Goal: Task Accomplishment & Management: Manage account settings

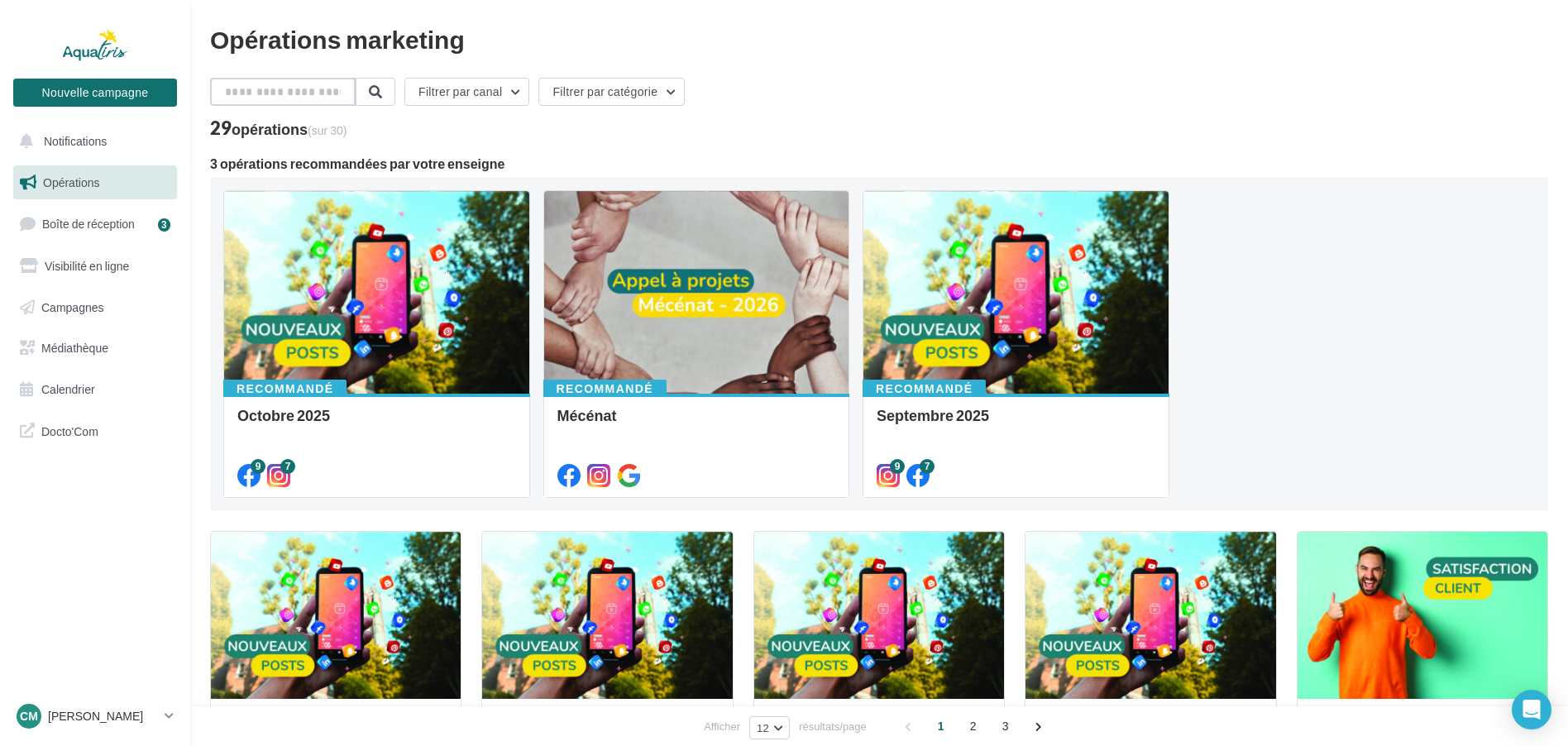
click at [310, 94] on input "text" at bounding box center [283, 92] width 145 height 29
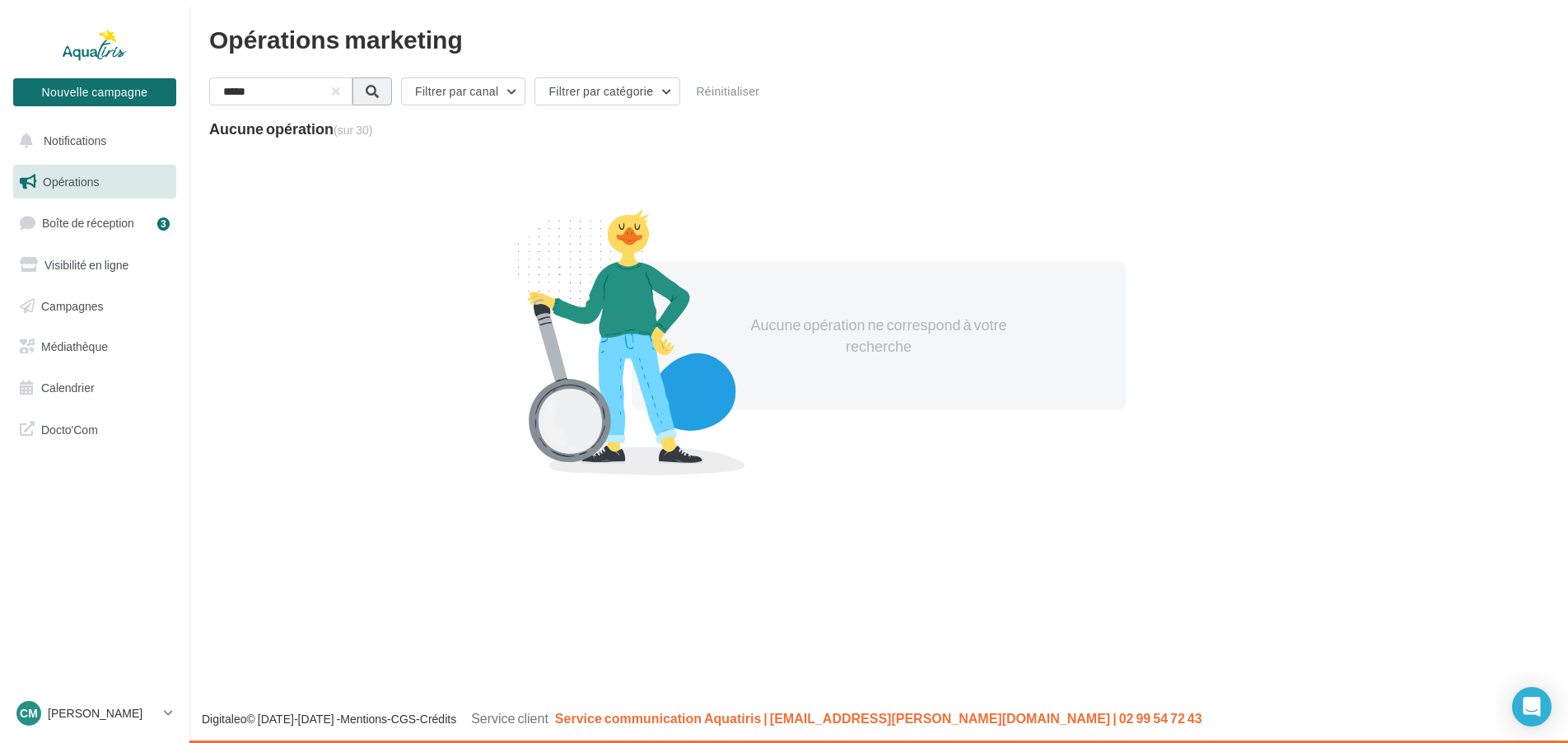
click at [386, 100] on button at bounding box center [372, 91] width 40 height 28
click at [274, 97] on input "*****" at bounding box center [282, 91] width 145 height 28
type input "*"
type input "*****"
click at [139, 219] on link "Boîte de réception 3" at bounding box center [94, 222] width 170 height 35
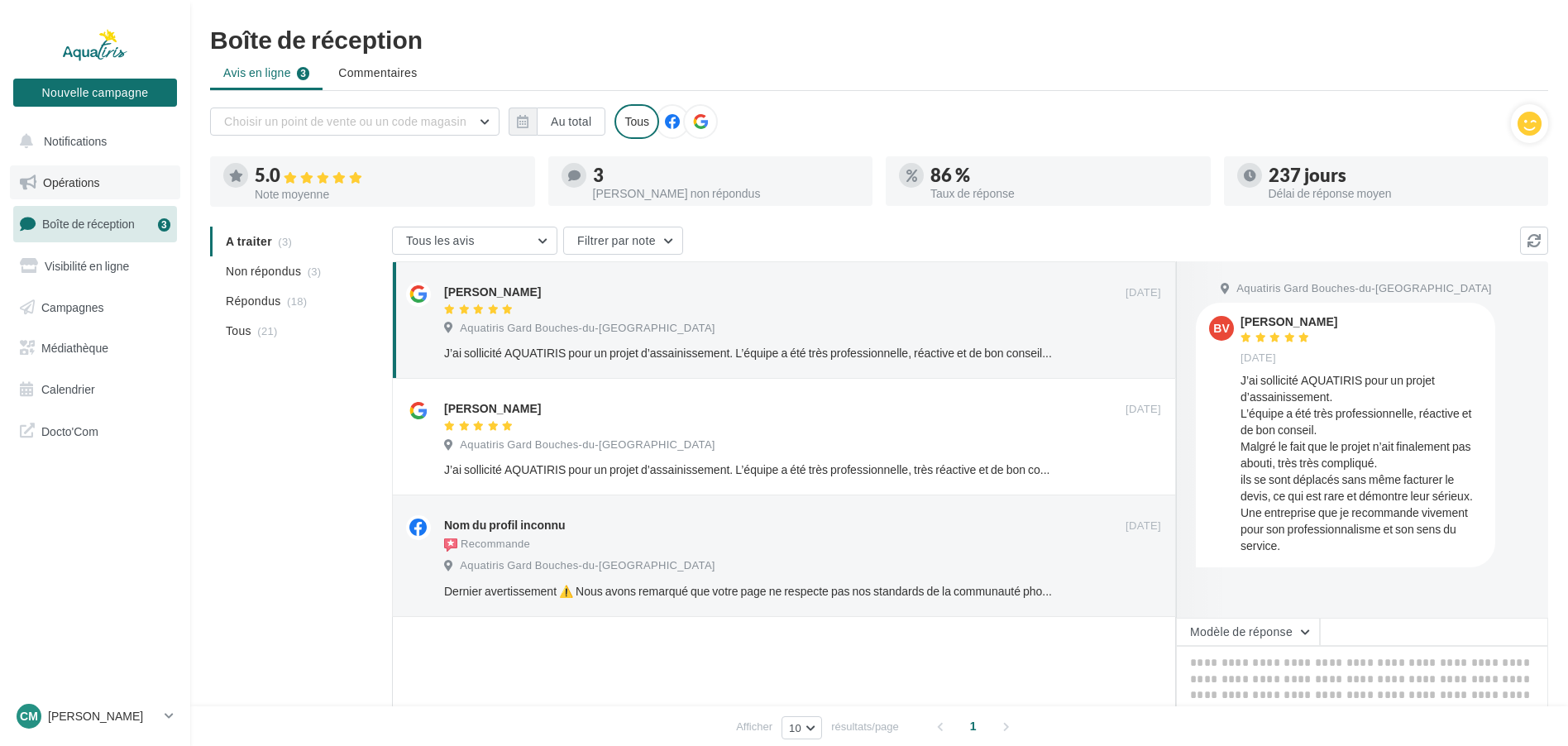
click at [62, 179] on span "Opérations" at bounding box center [71, 182] width 56 height 14
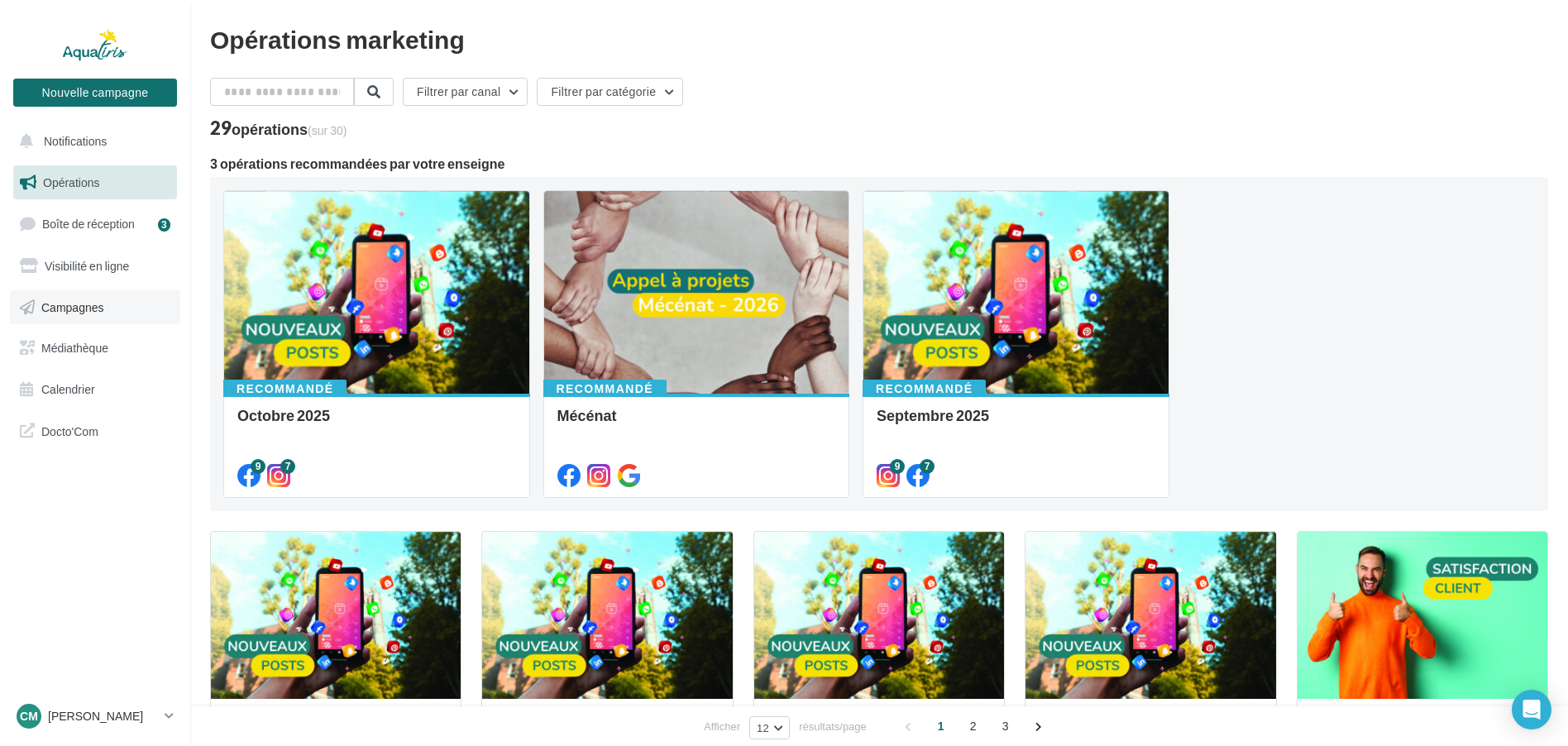
click at [101, 306] on span "Campagnes" at bounding box center [73, 306] width 63 height 14
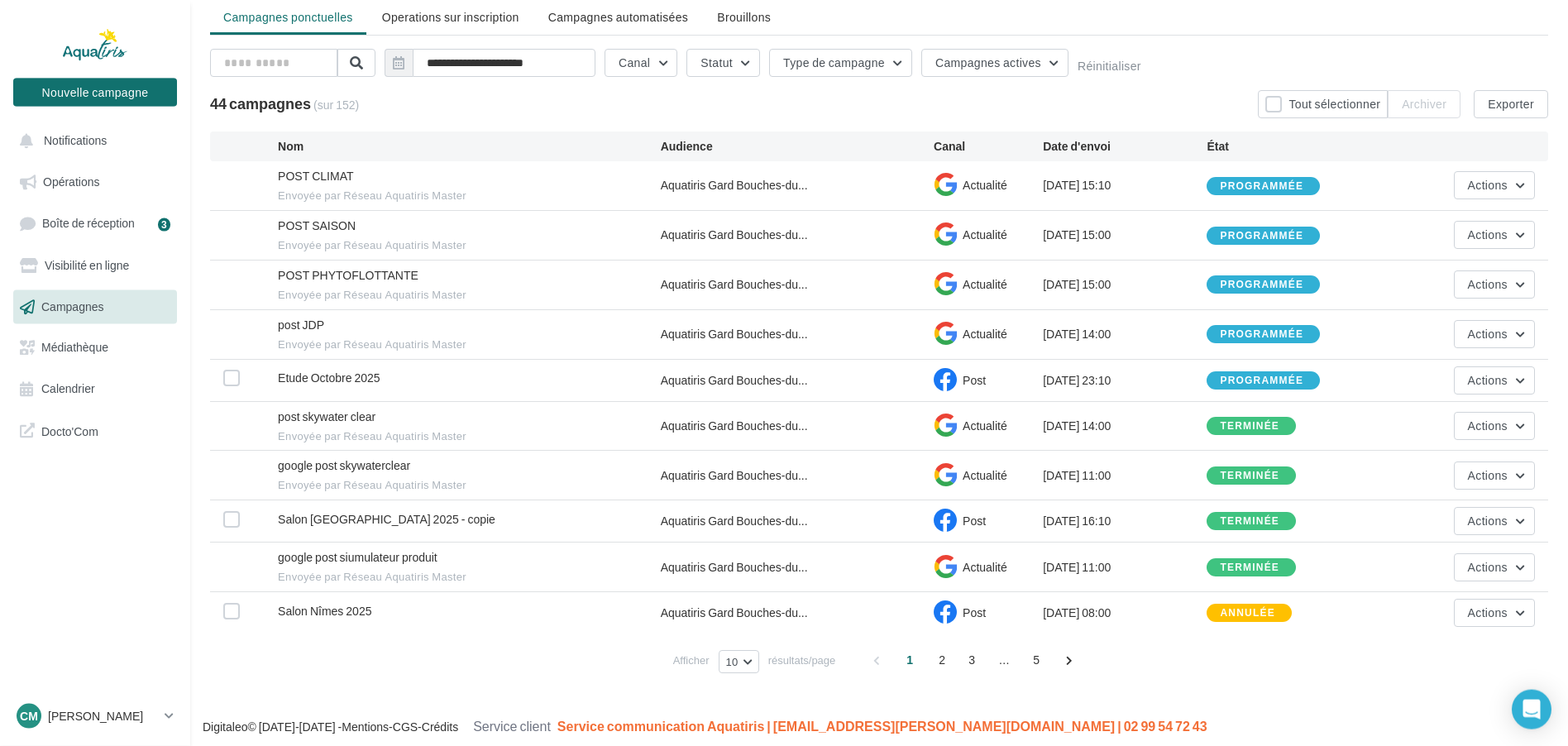
scroll to position [58, 0]
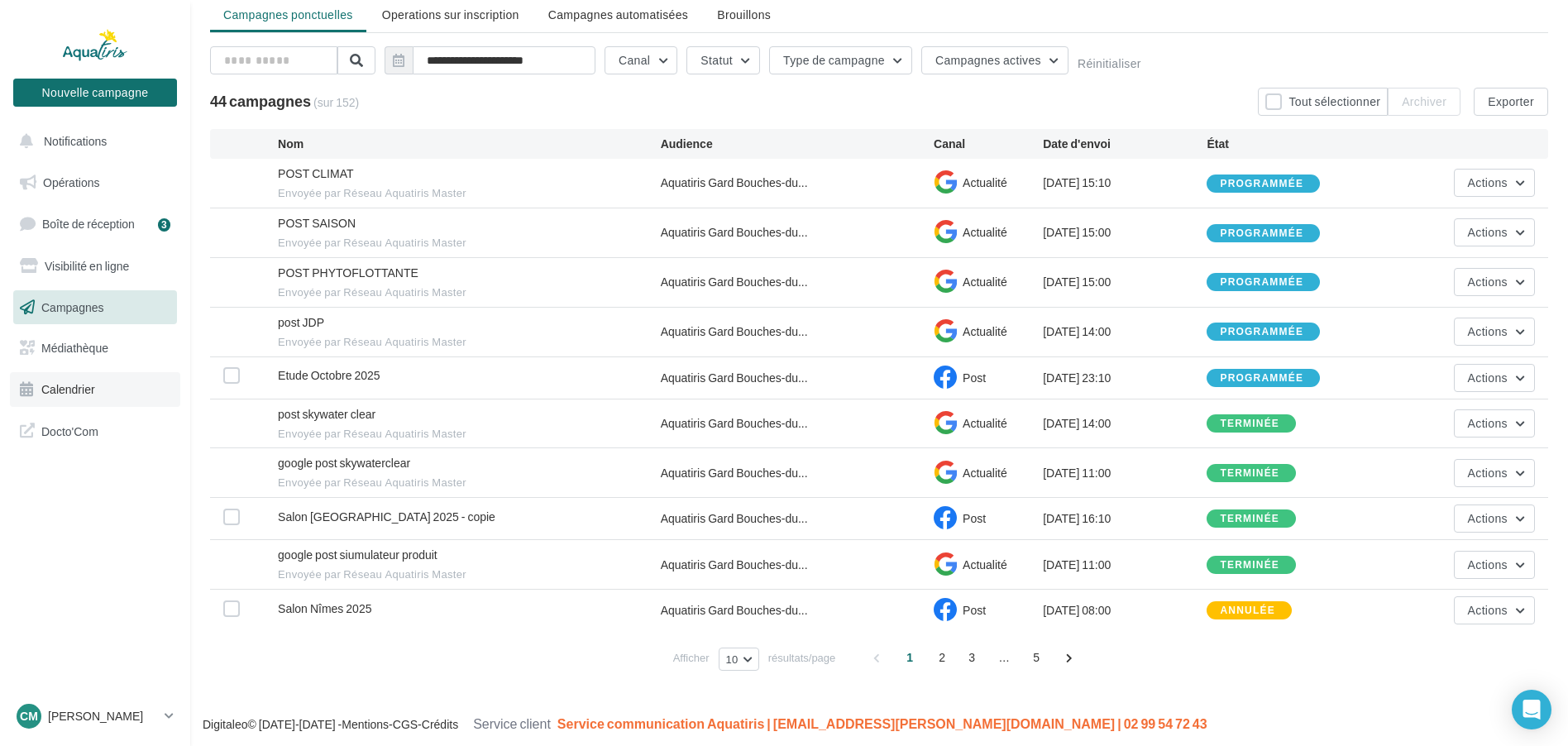
click at [79, 389] on span "Calendrier" at bounding box center [68, 389] width 54 height 14
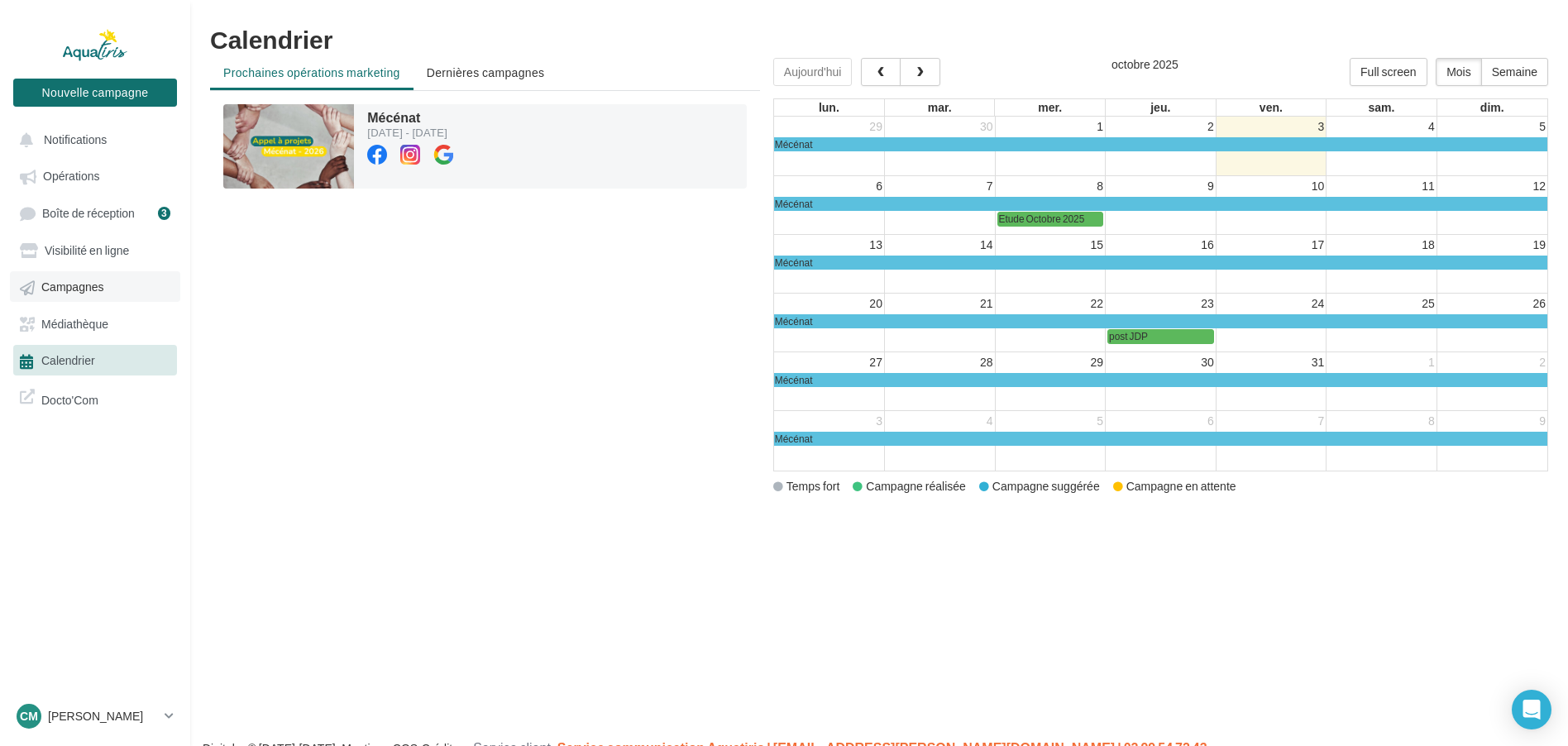
click at [93, 284] on span "Campagnes" at bounding box center [73, 287] width 63 height 14
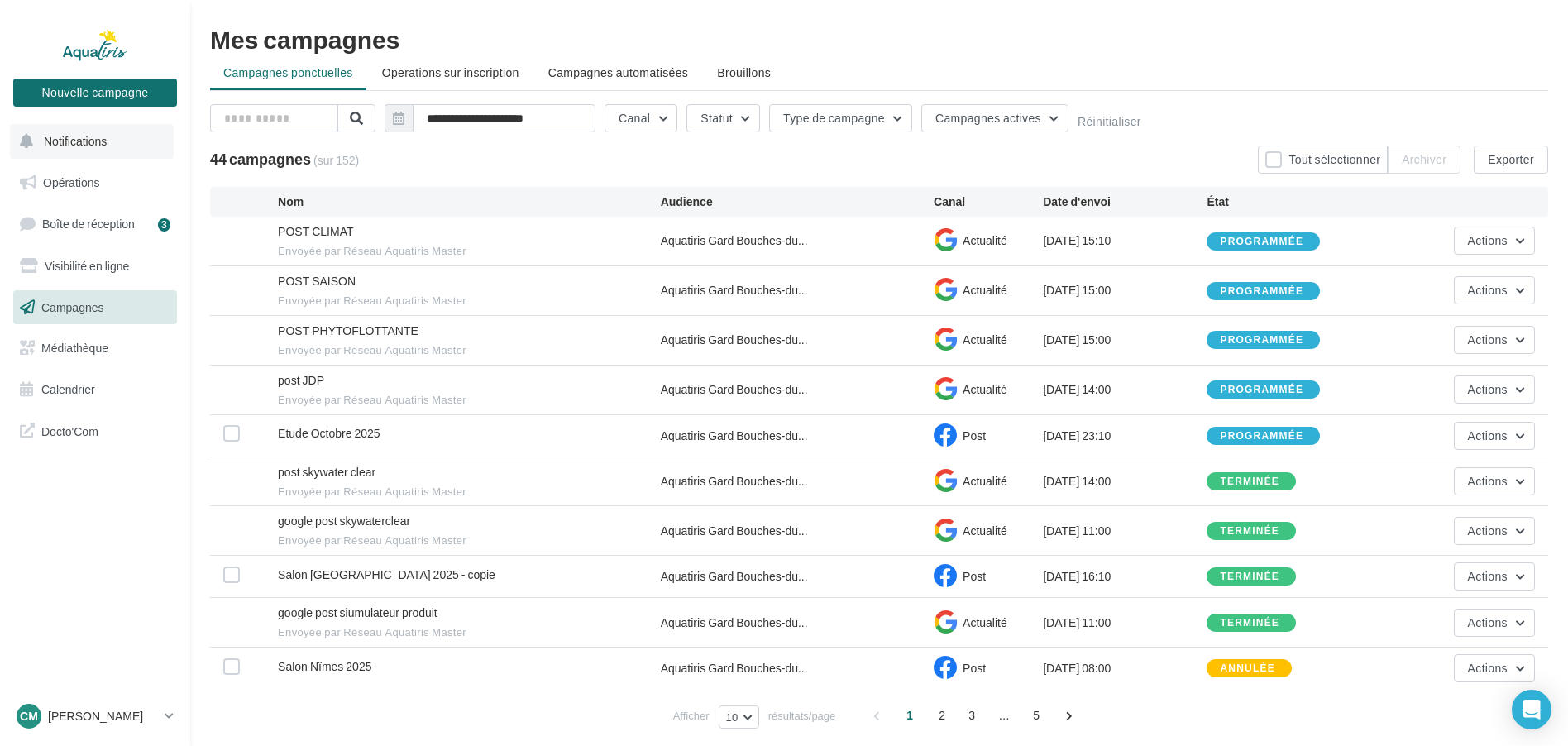
click at [70, 139] on span "Notifications" at bounding box center [75, 141] width 63 height 14
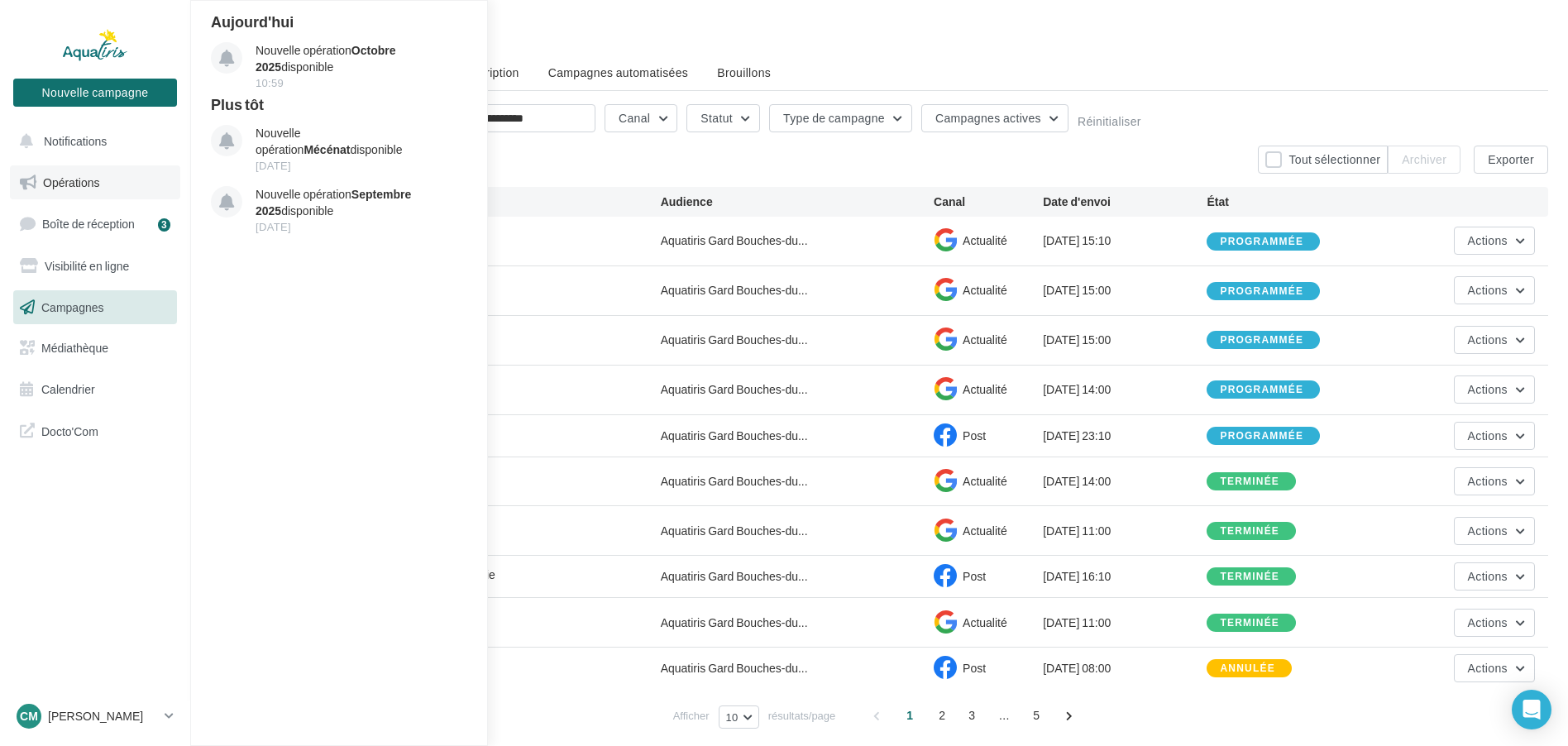
click at [89, 185] on span "Opérations" at bounding box center [71, 182] width 56 height 14
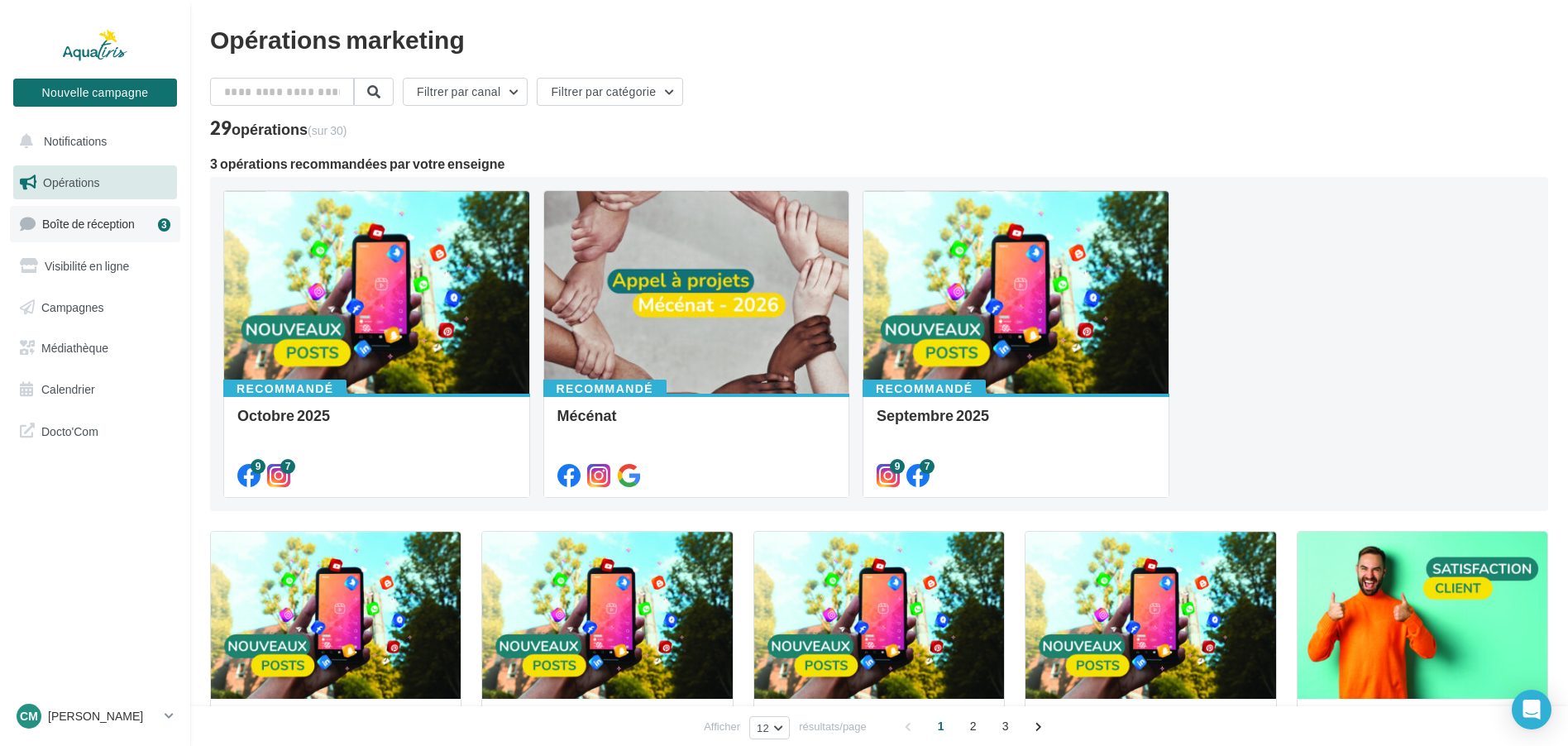
click at [105, 220] on span "Boîte de réception" at bounding box center [88, 224] width 93 height 14
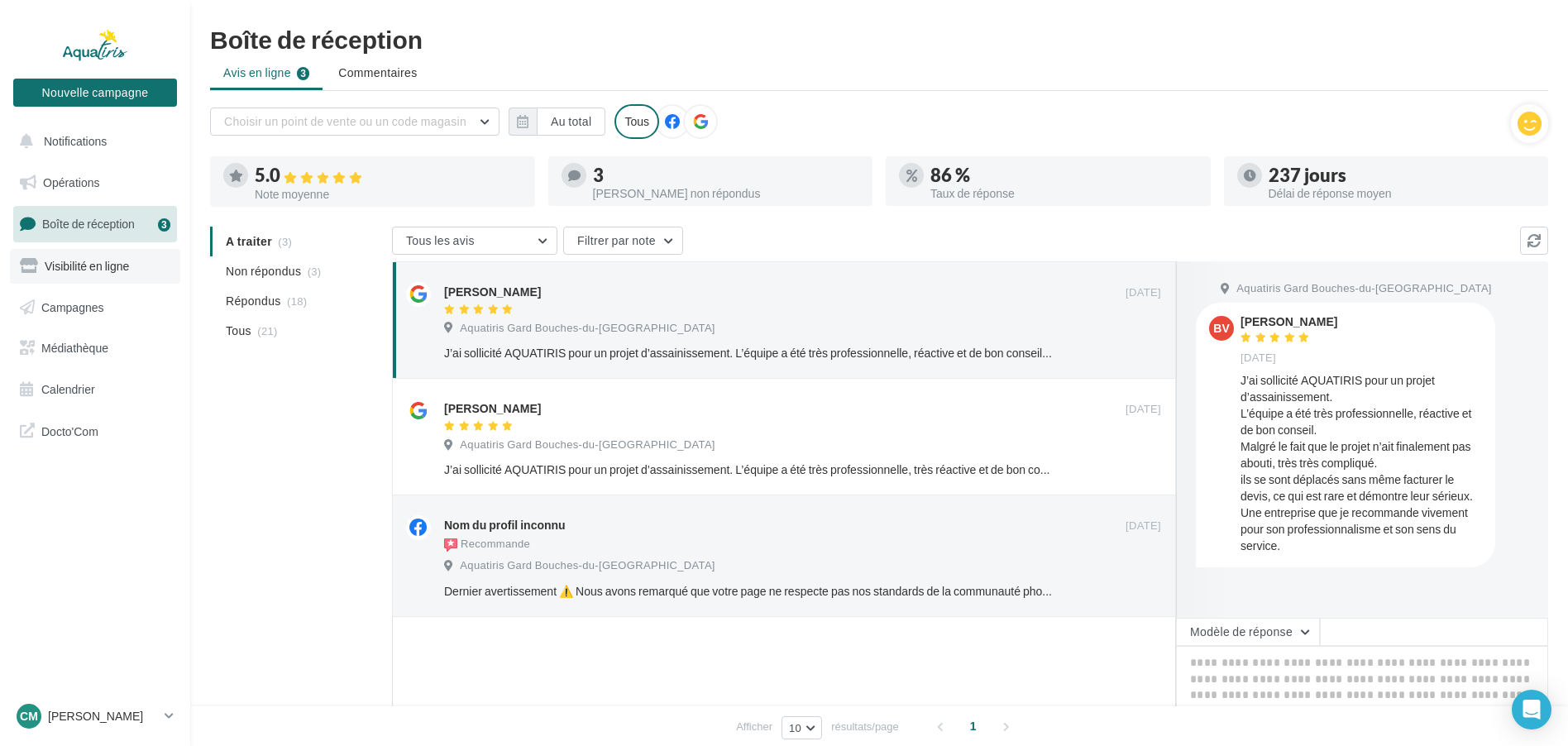
click at [86, 262] on span "Visibilité en ligne" at bounding box center [87, 265] width 85 height 14
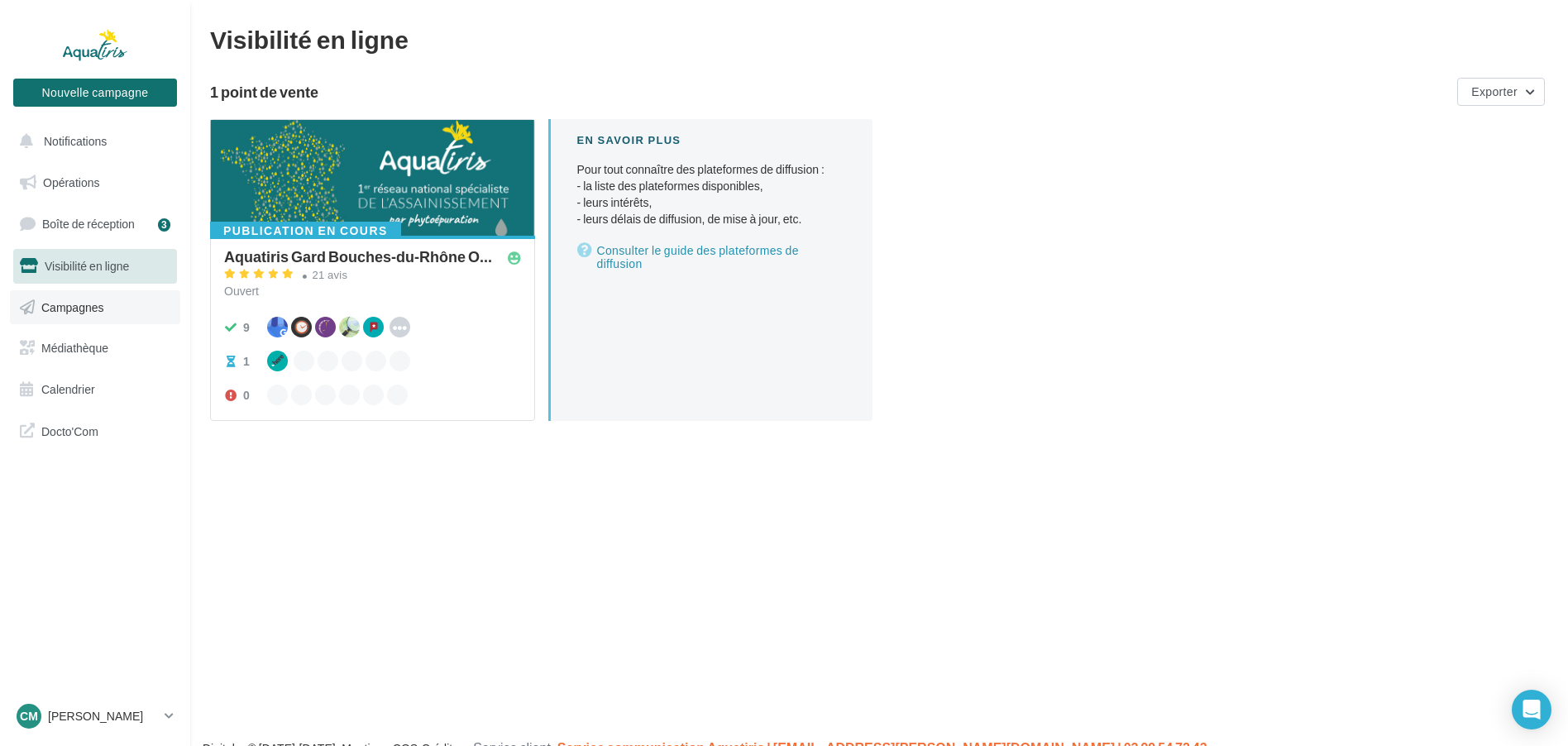
click at [100, 296] on link "Campagnes" at bounding box center [94, 308] width 170 height 35
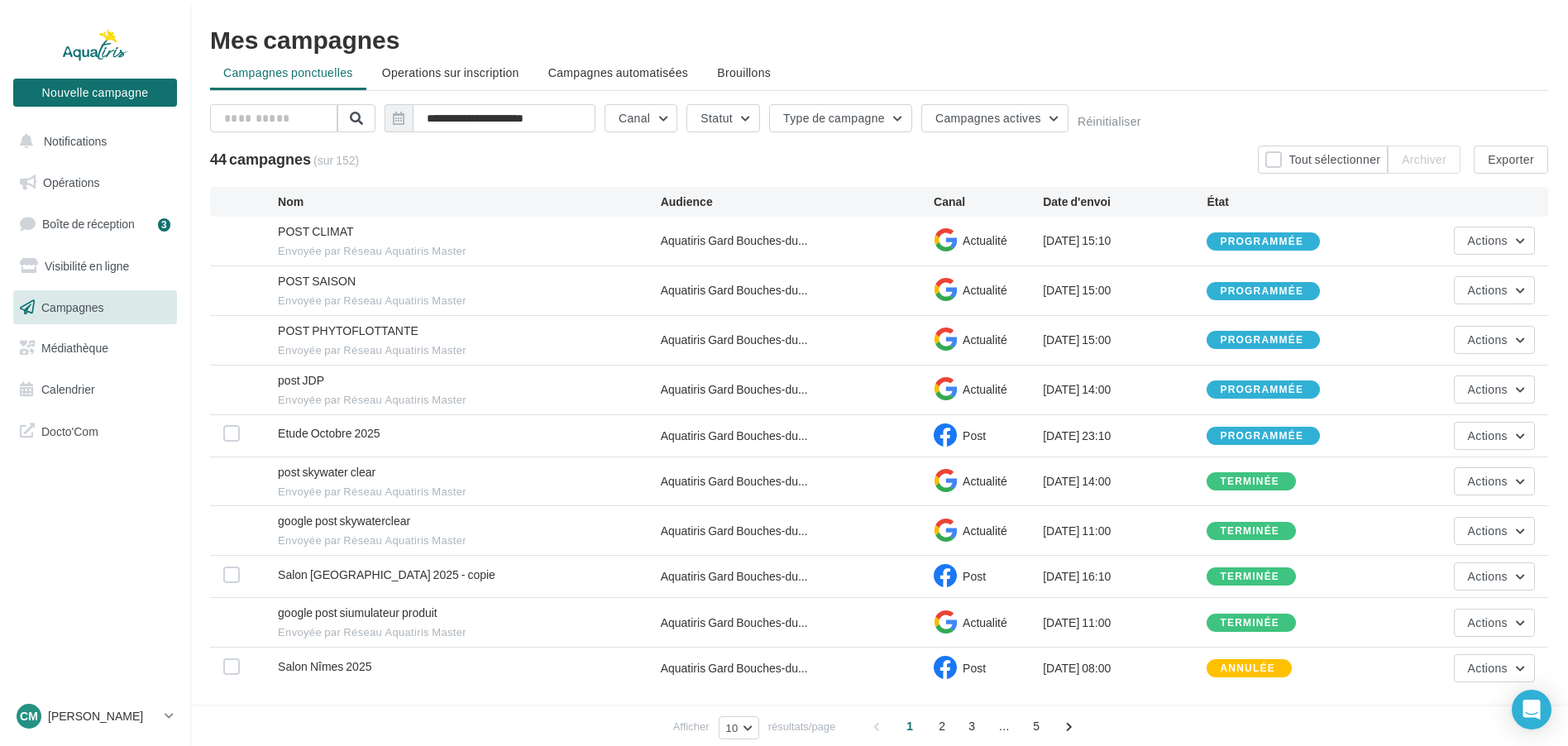
scroll to position [58, 0]
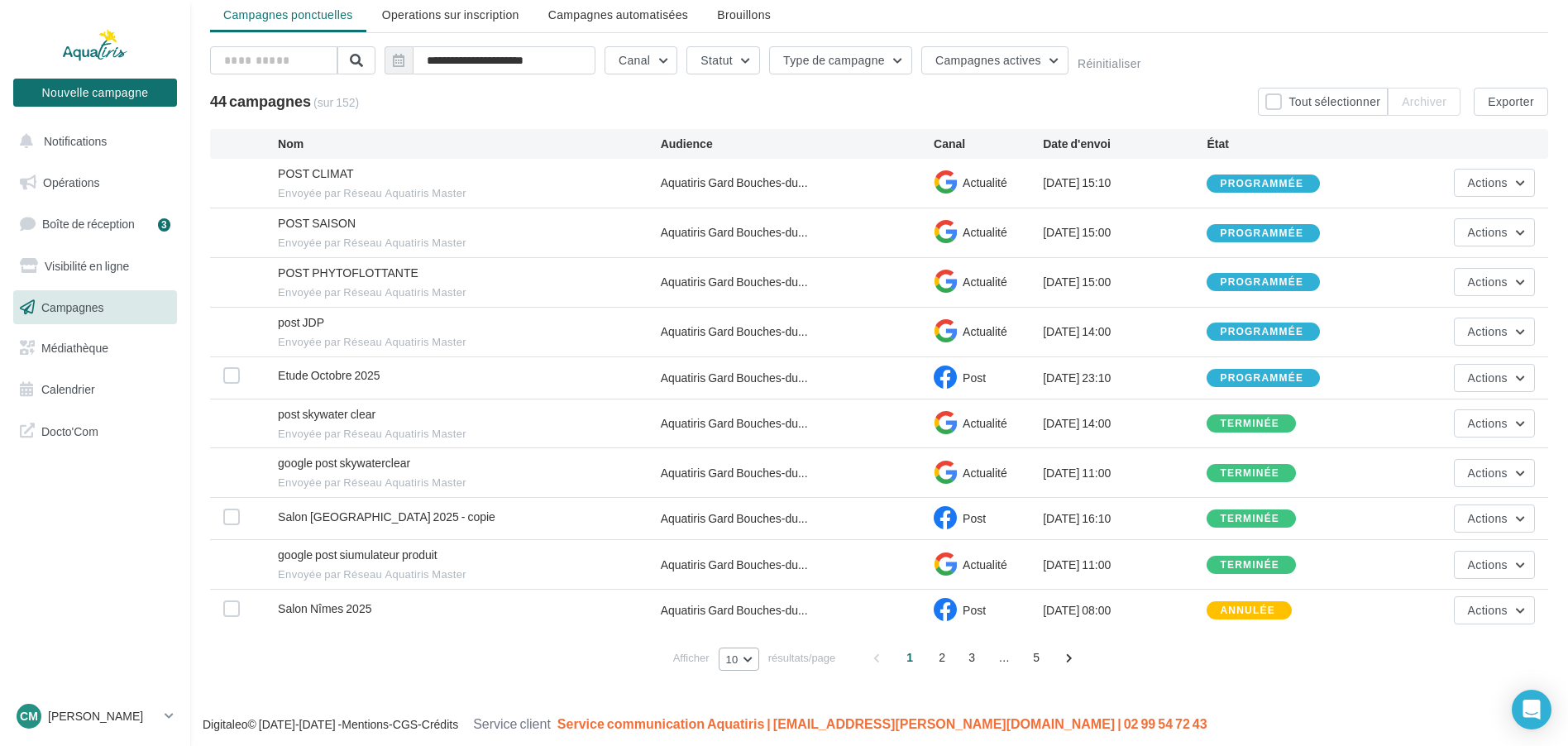
click at [746, 654] on button "10" at bounding box center [739, 659] width 41 height 23
click at [754, 567] on button "25" at bounding box center [777, 571] width 116 height 29
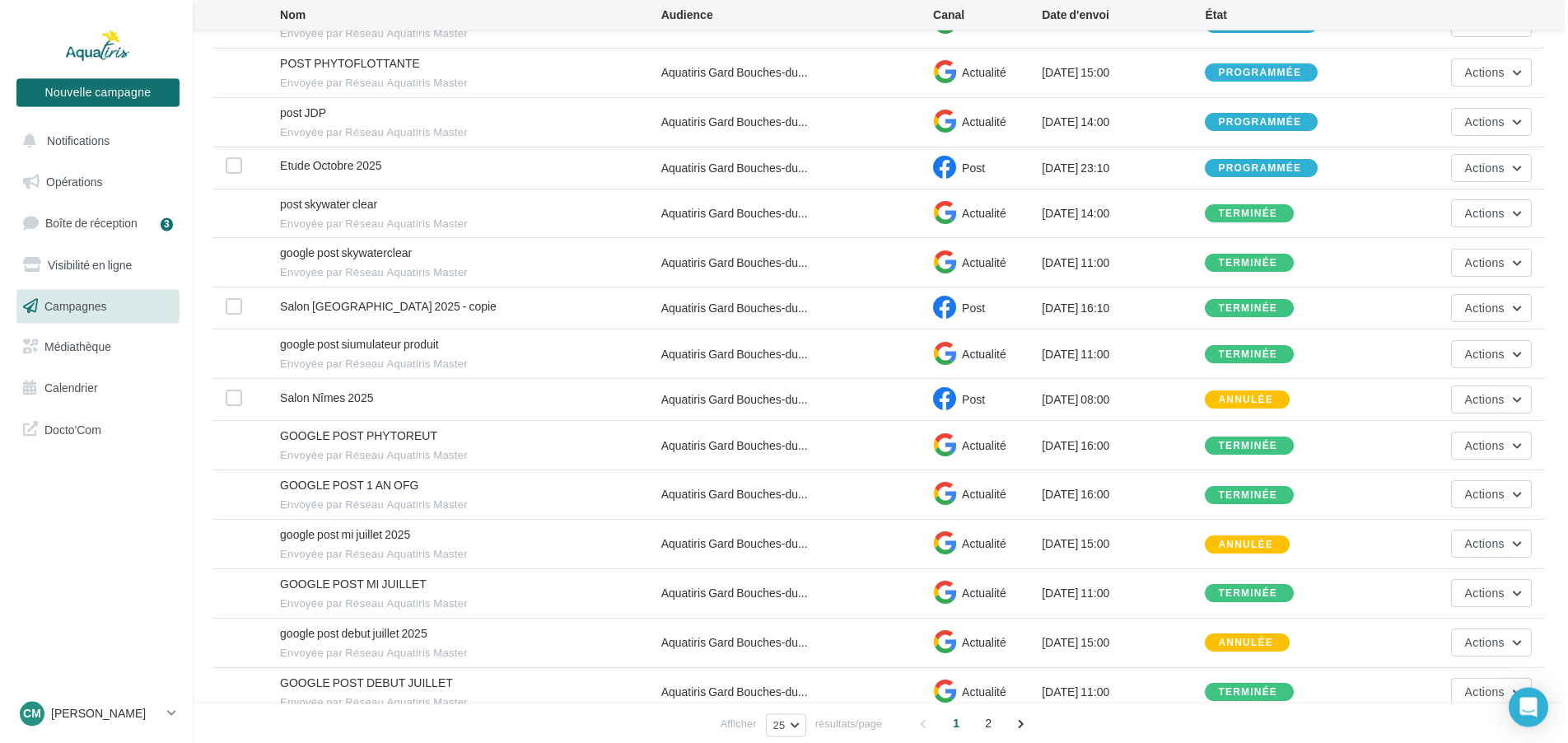
scroll to position [226, 0]
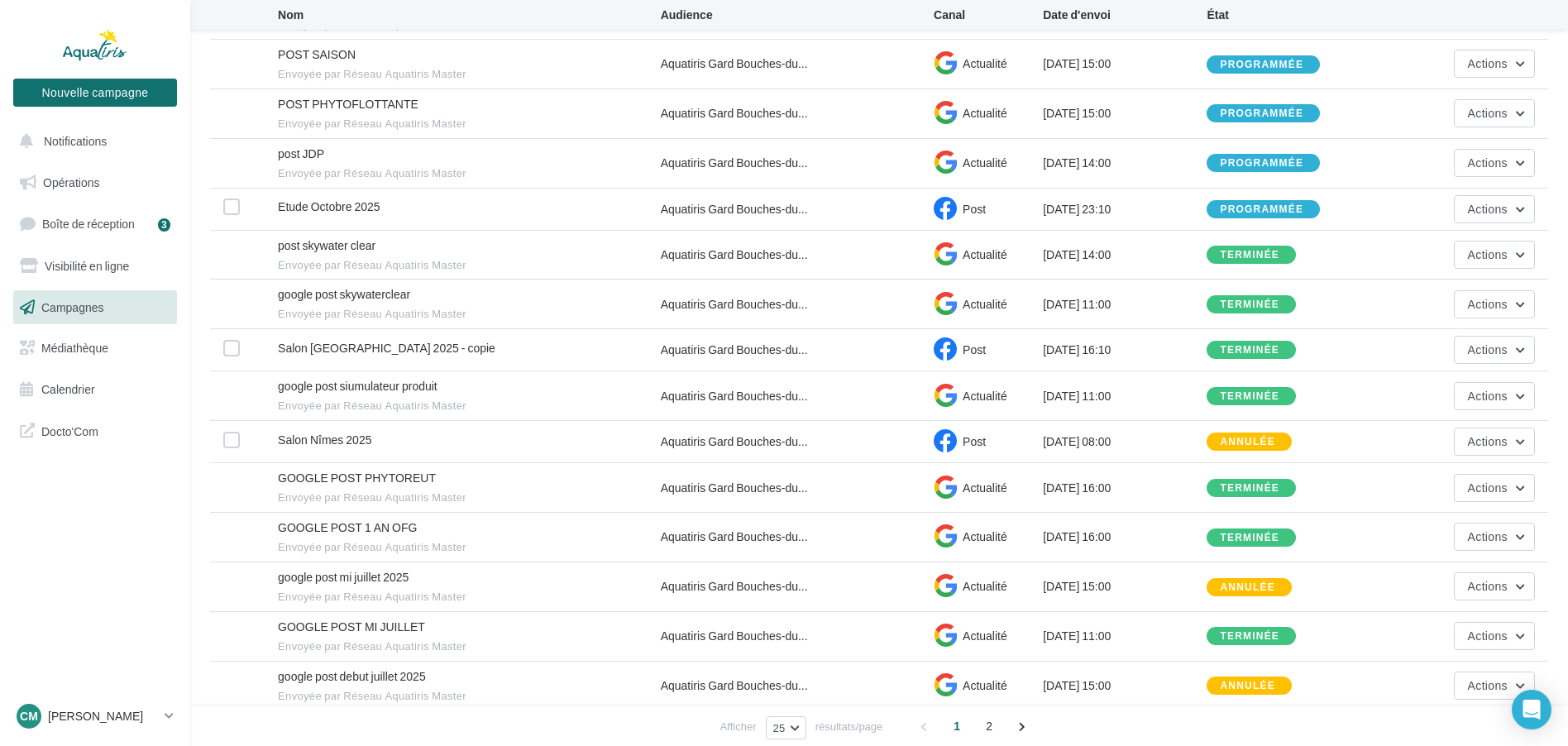
click at [1017, 201] on div "Post" at bounding box center [989, 209] width 109 height 25
click at [835, 214] on div "Aquatiris Gard Bouches-du..." at bounding box center [797, 208] width 273 height 16
click at [1240, 200] on div "programmée" at bounding box center [1263, 208] width 113 height 18
click at [1500, 208] on span "Actions" at bounding box center [1488, 208] width 40 height 14
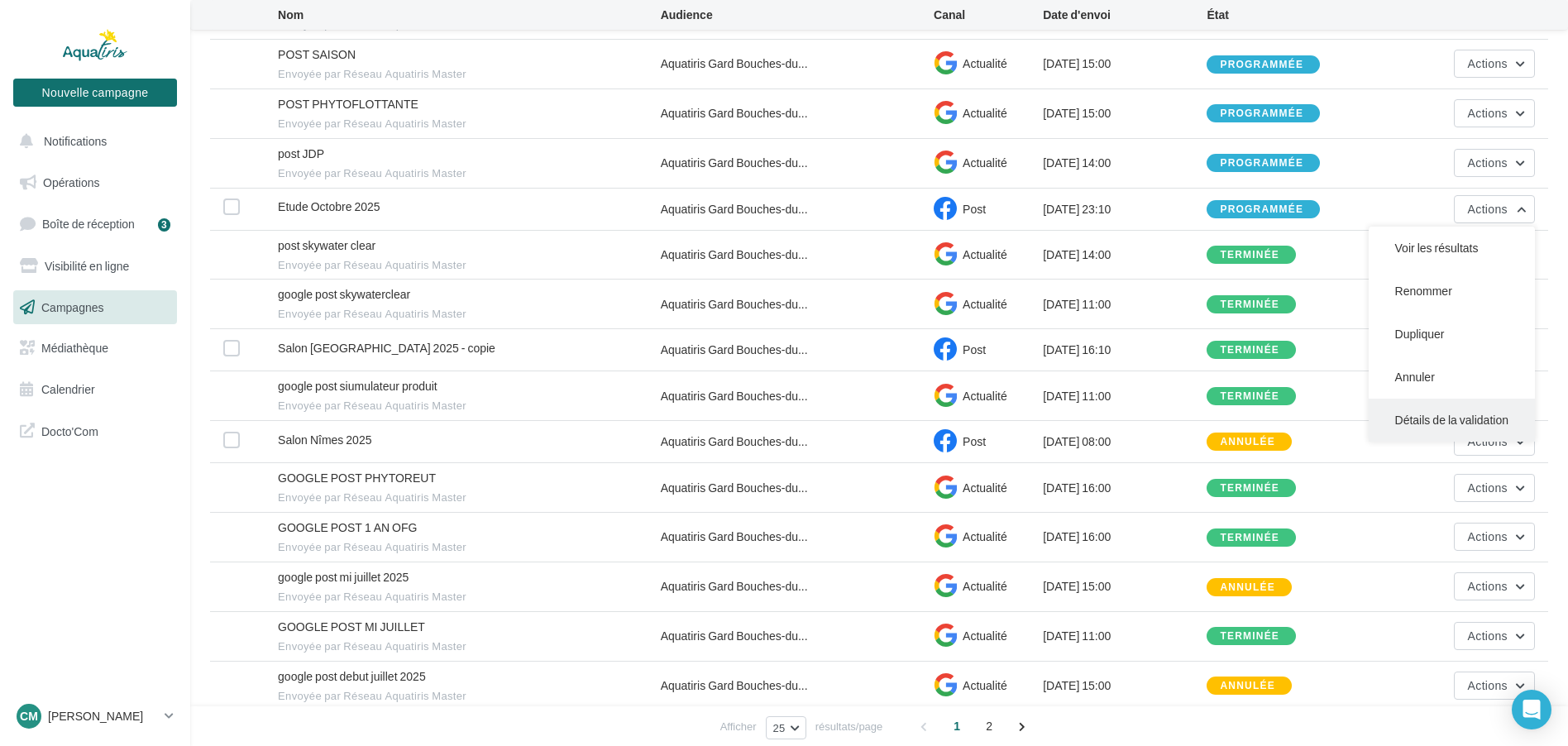
click at [1427, 417] on button "Détails de la validation" at bounding box center [1452, 420] width 166 height 43
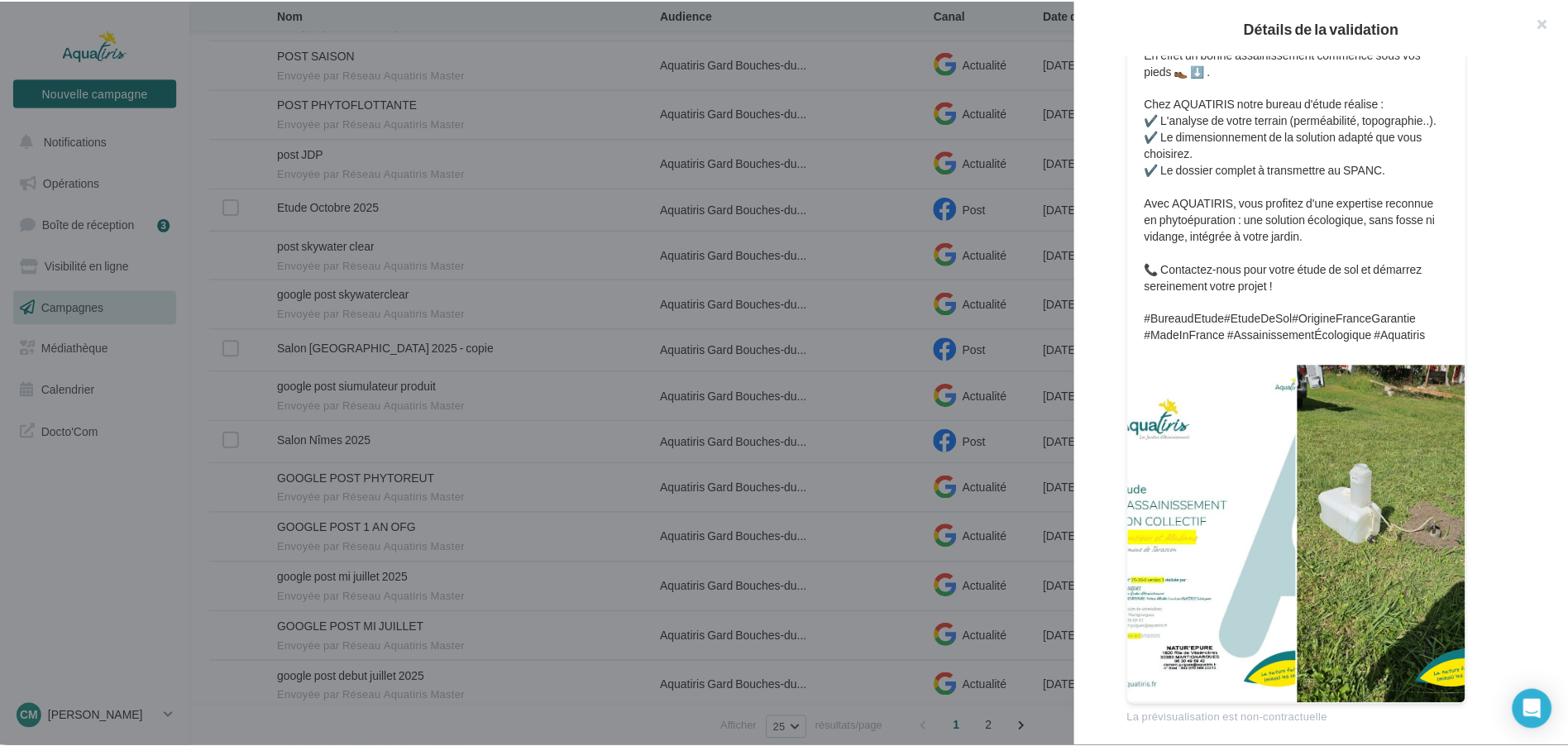
scroll to position [39, 0]
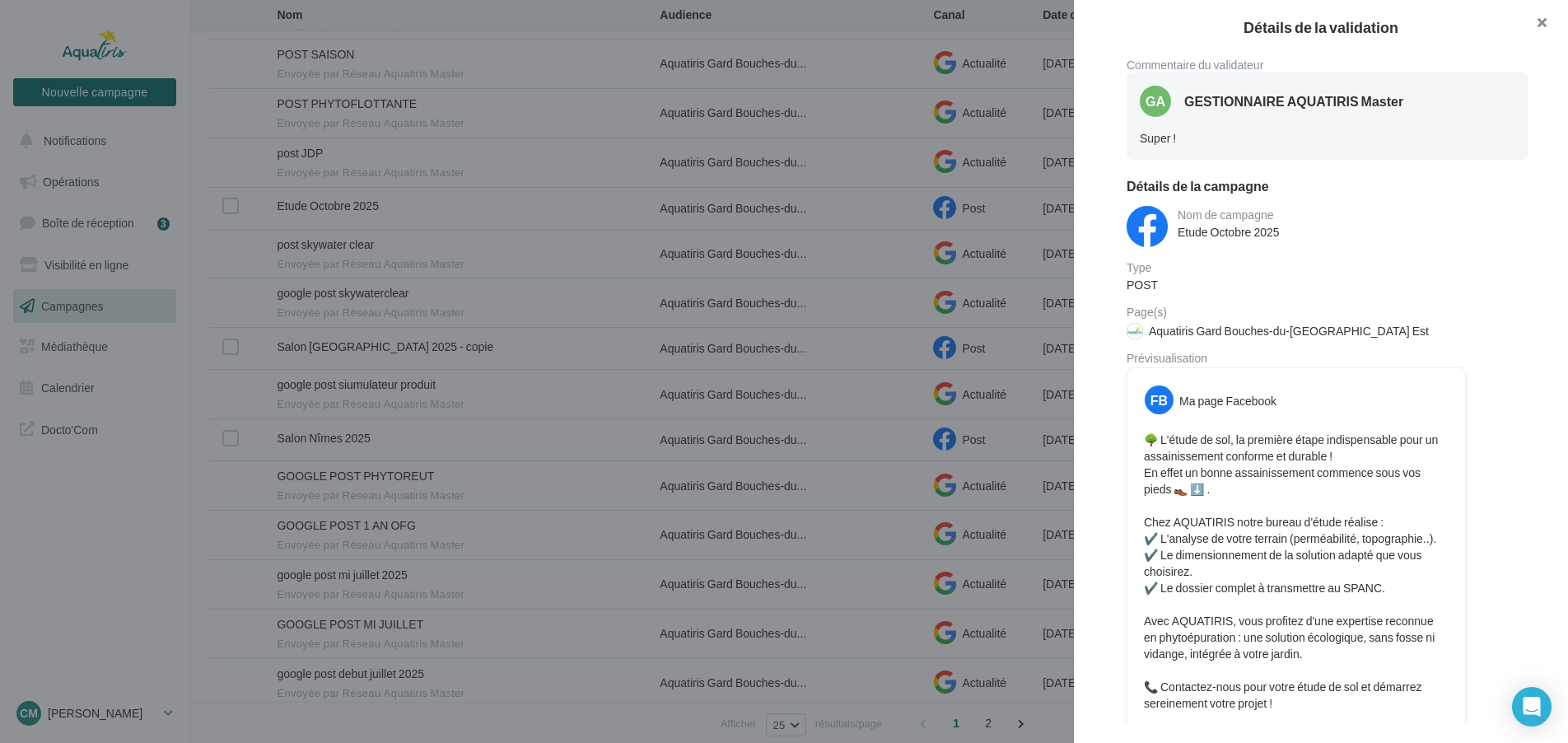
click at [1546, 20] on button "button" at bounding box center [1534, 24] width 66 height 49
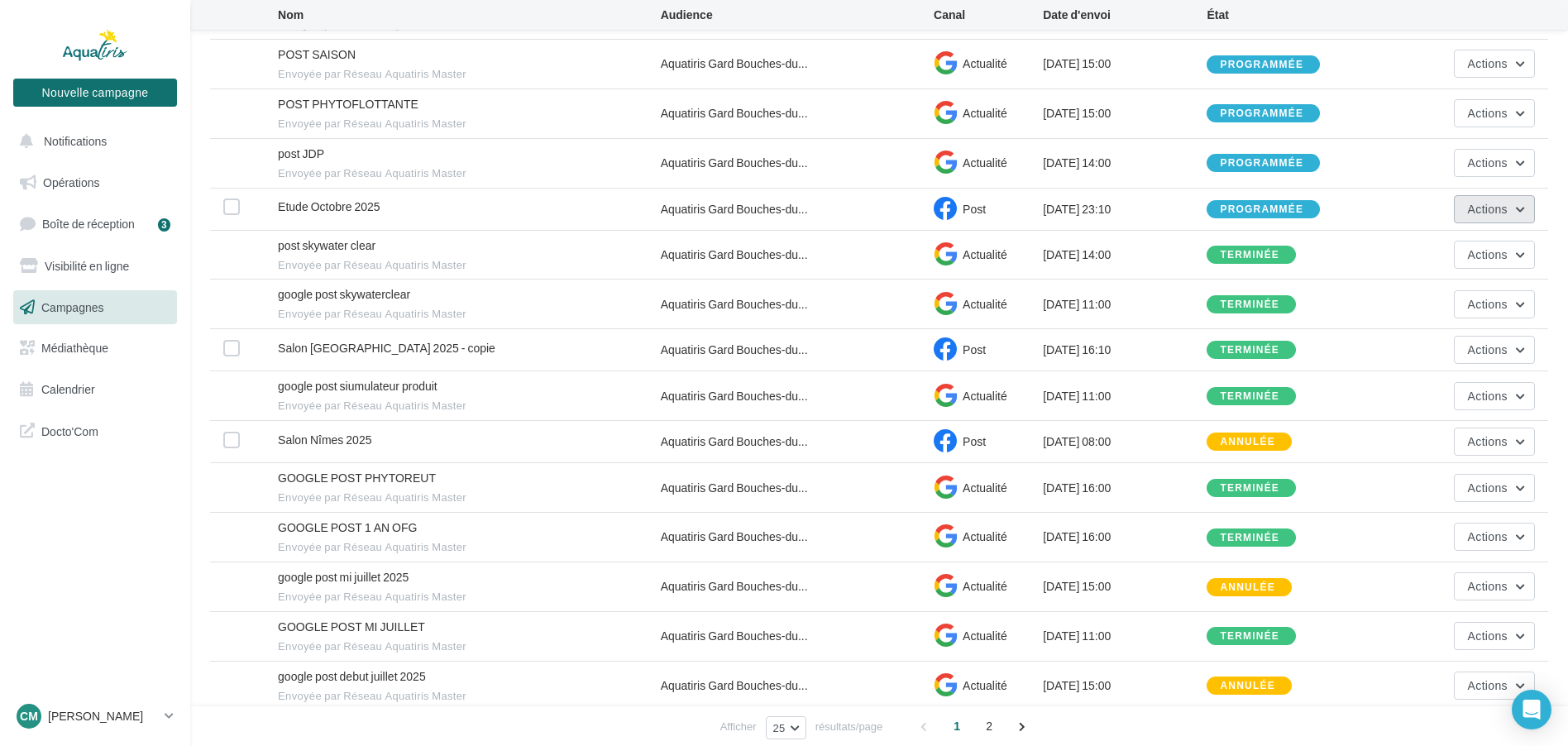
click at [1518, 208] on button "Actions" at bounding box center [1494, 209] width 81 height 29
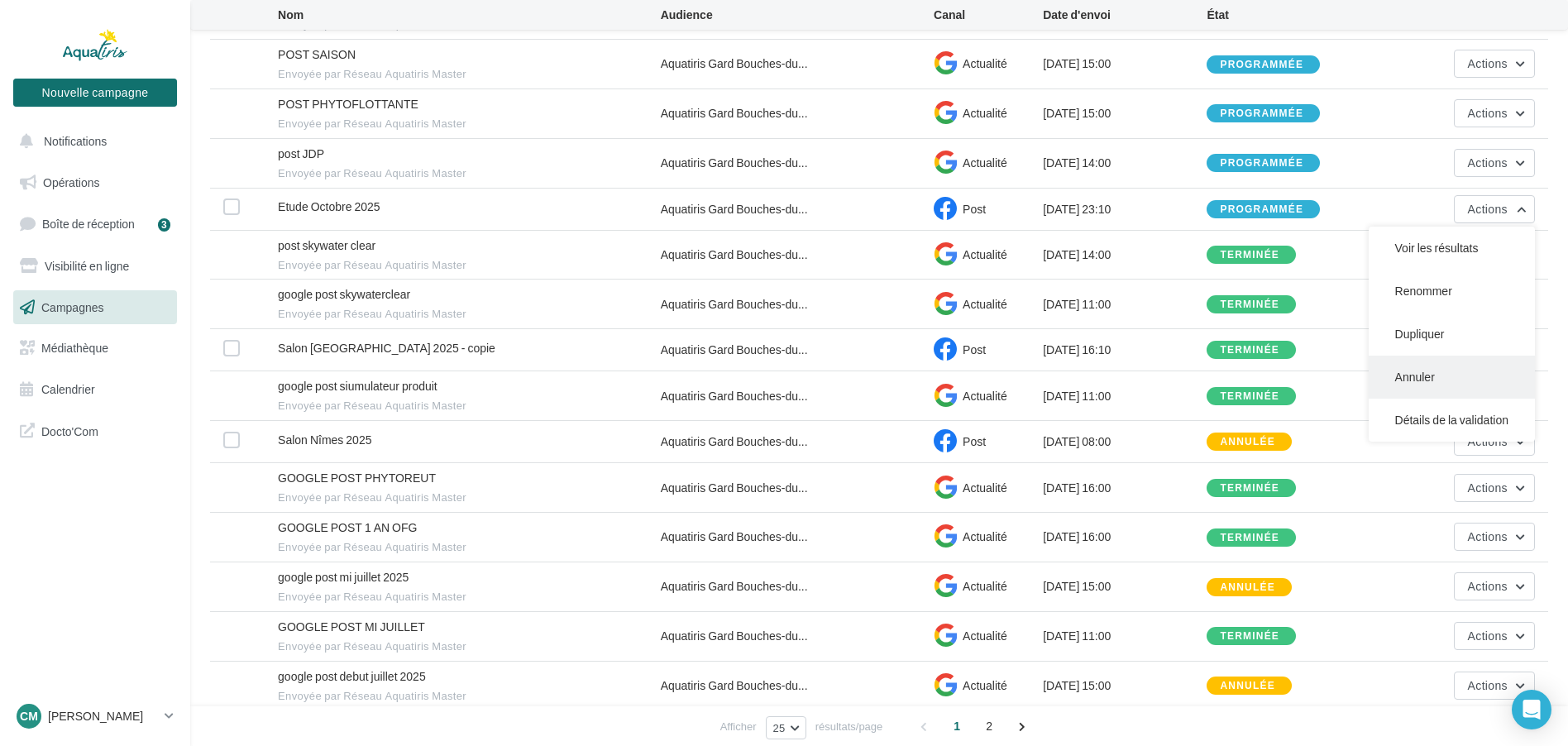
click at [1430, 368] on button "Annuler" at bounding box center [1452, 377] width 166 height 43
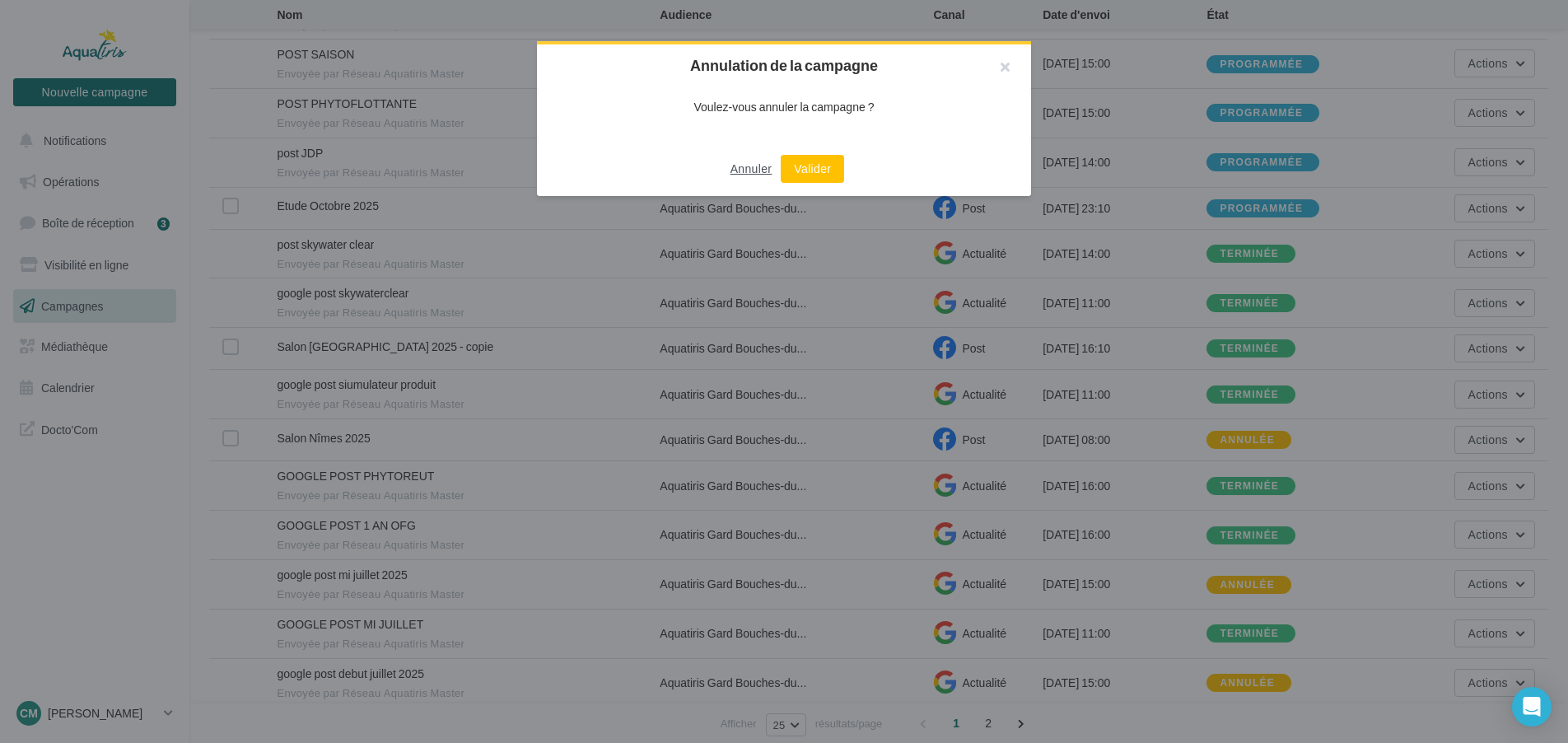
click at [736, 173] on button "Annuler" at bounding box center [752, 169] width 55 height 20
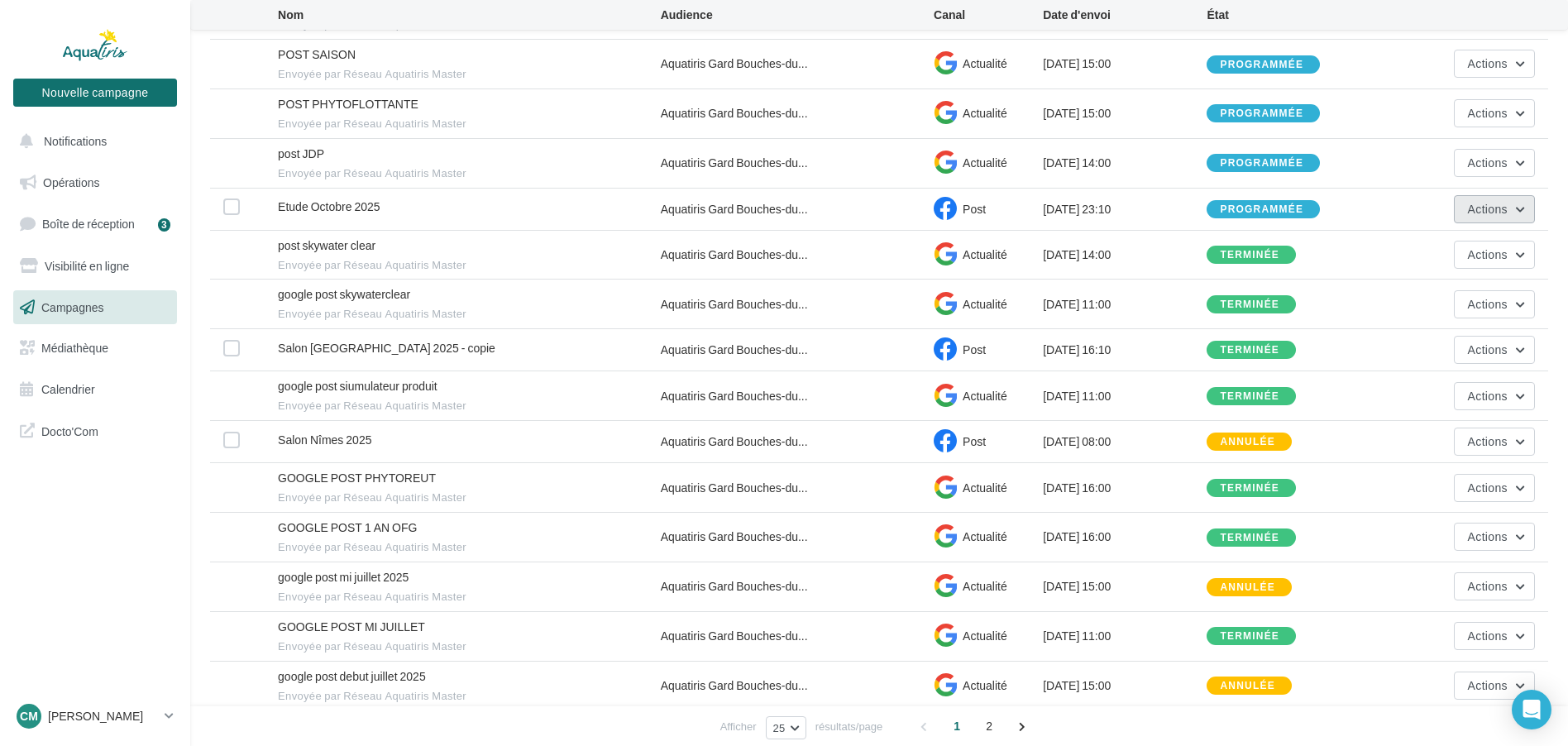
click at [1497, 207] on span "Actions" at bounding box center [1488, 208] width 40 height 14
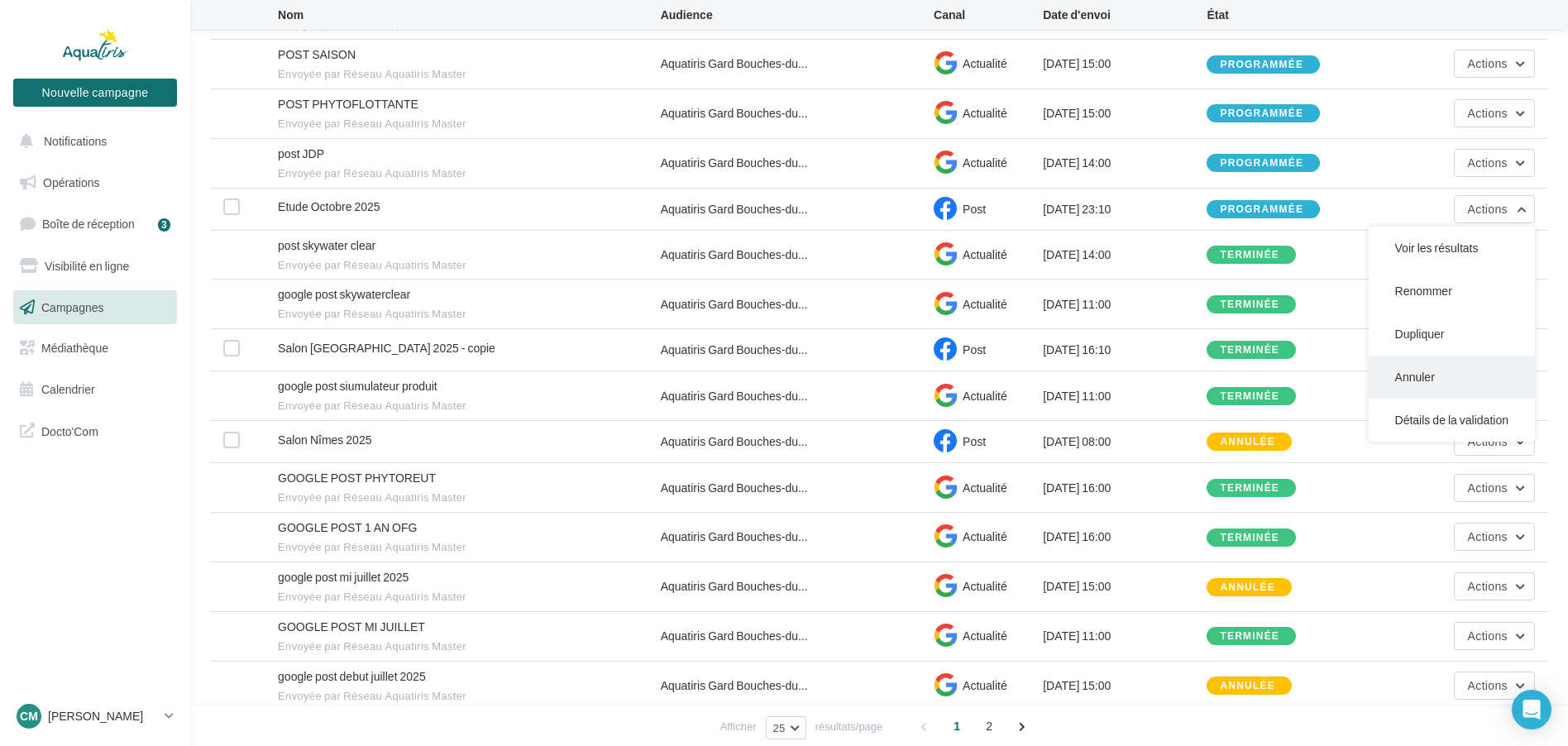
click at [1407, 377] on button "Annuler" at bounding box center [1452, 377] width 166 height 43
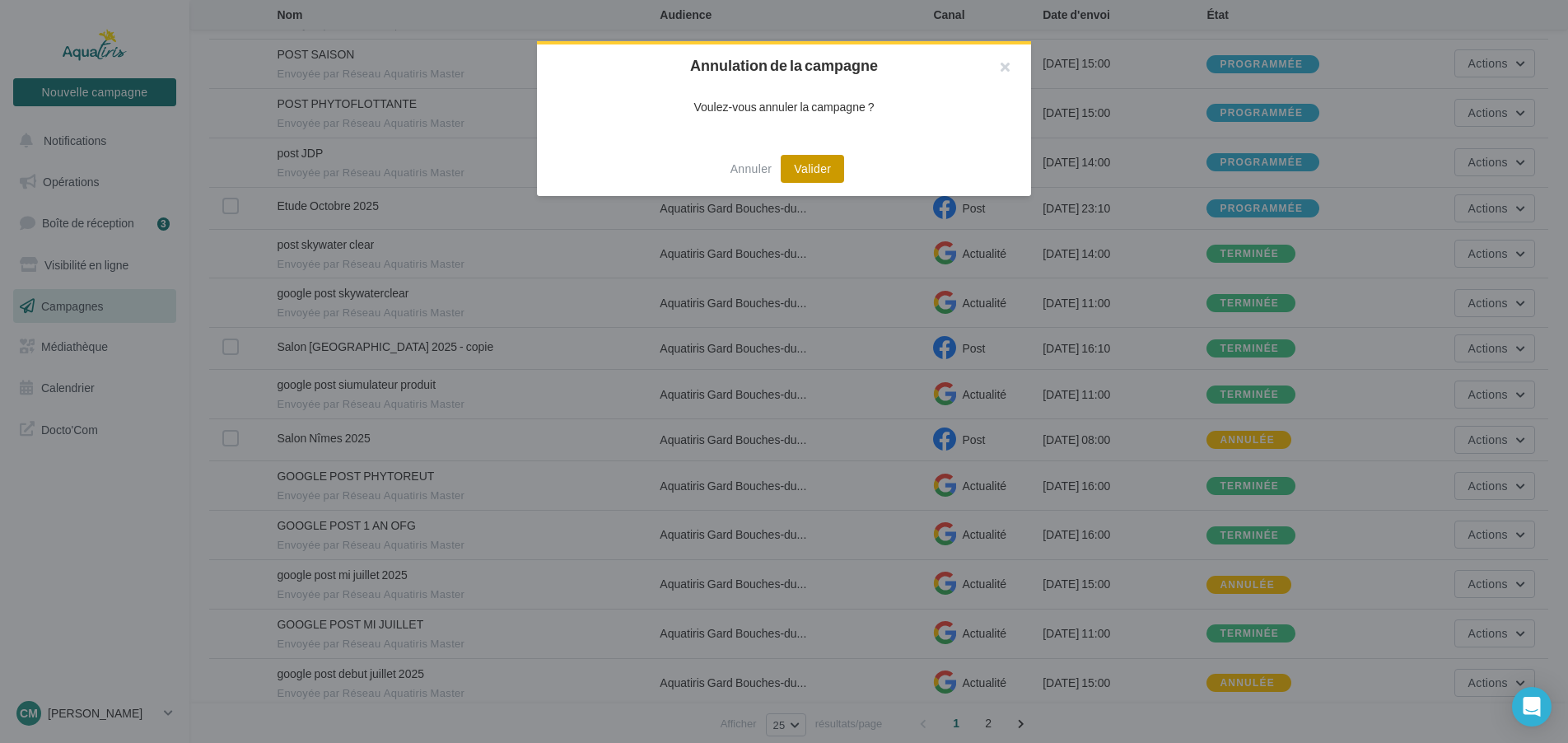
click at [813, 163] on button "Valider" at bounding box center [813, 169] width 64 height 28
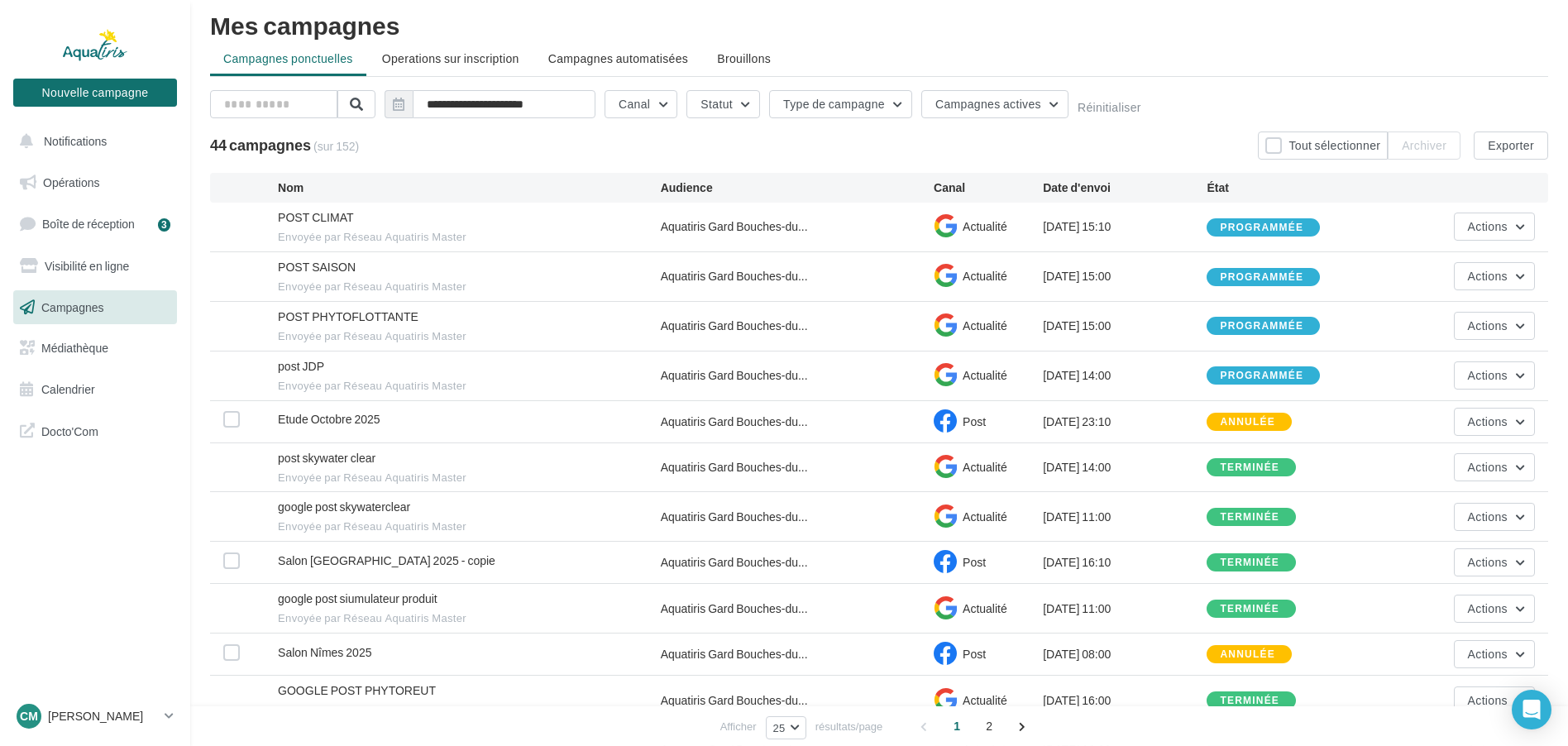
scroll to position [0, 0]
